Goal: Check status: Check status

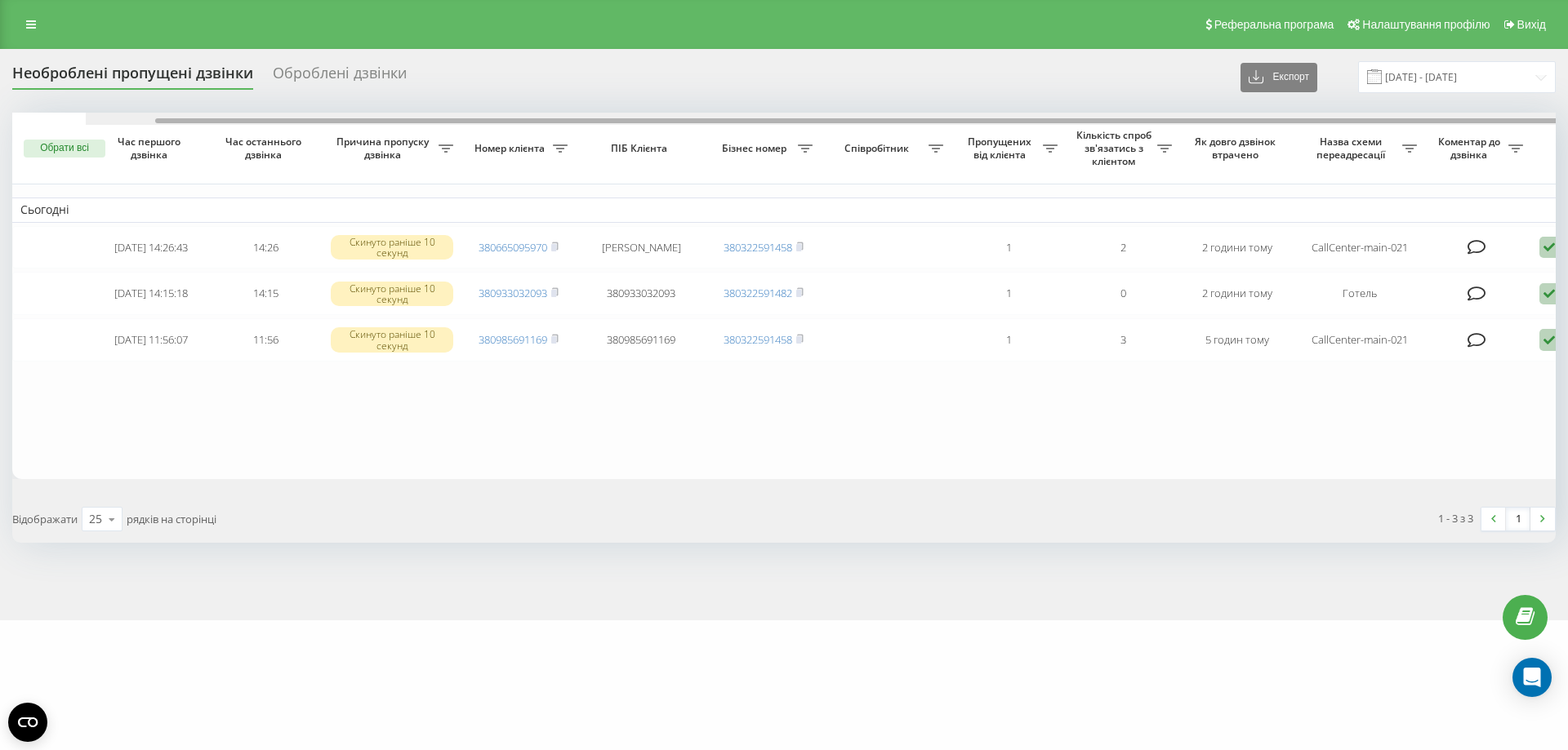
scroll to position [0, 90]
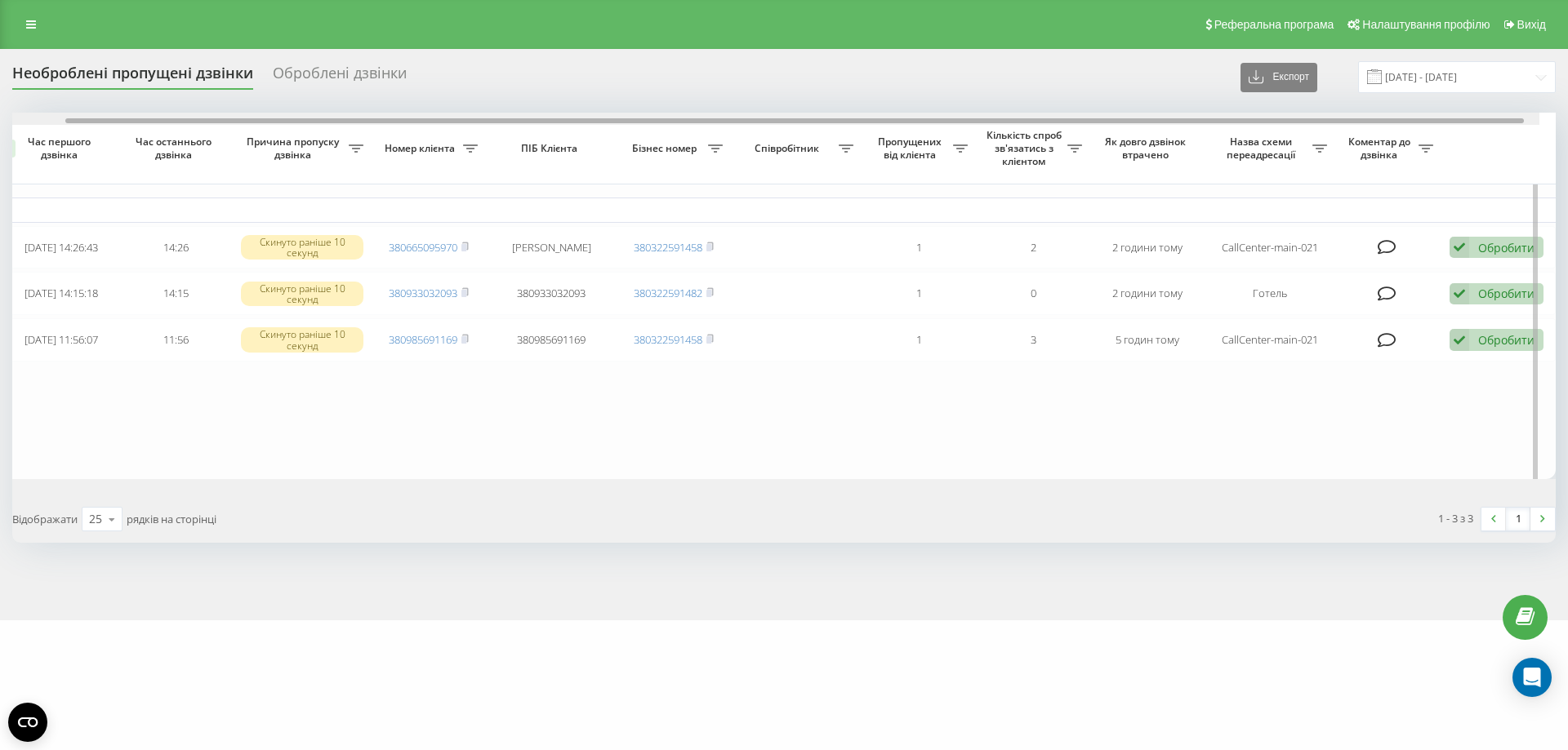
drag, startPoint x: 674, startPoint y: 119, endPoint x: 1050, endPoint y: 127, distance: 376.1
click at [1050, 127] on div "Обрати всі Час першого дзвінка Час останнього дзвінка Причина пропуску дзвінка …" at bounding box center [784, 296] width 1544 height 367
